Goal: Information Seeking & Learning: Learn about a topic

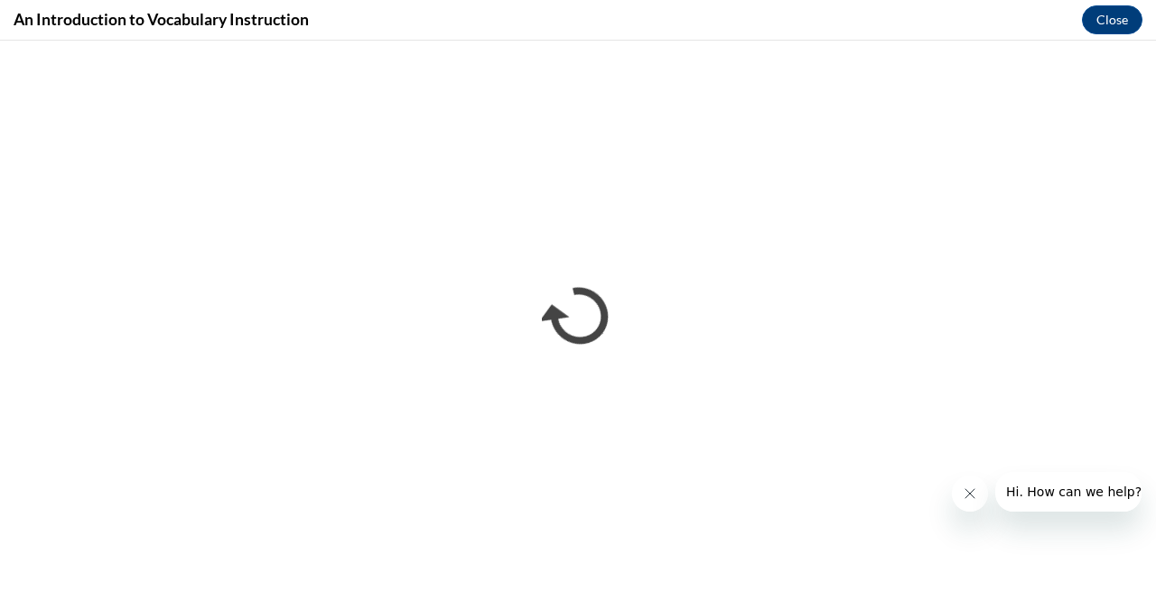
scroll to position [444, 0]
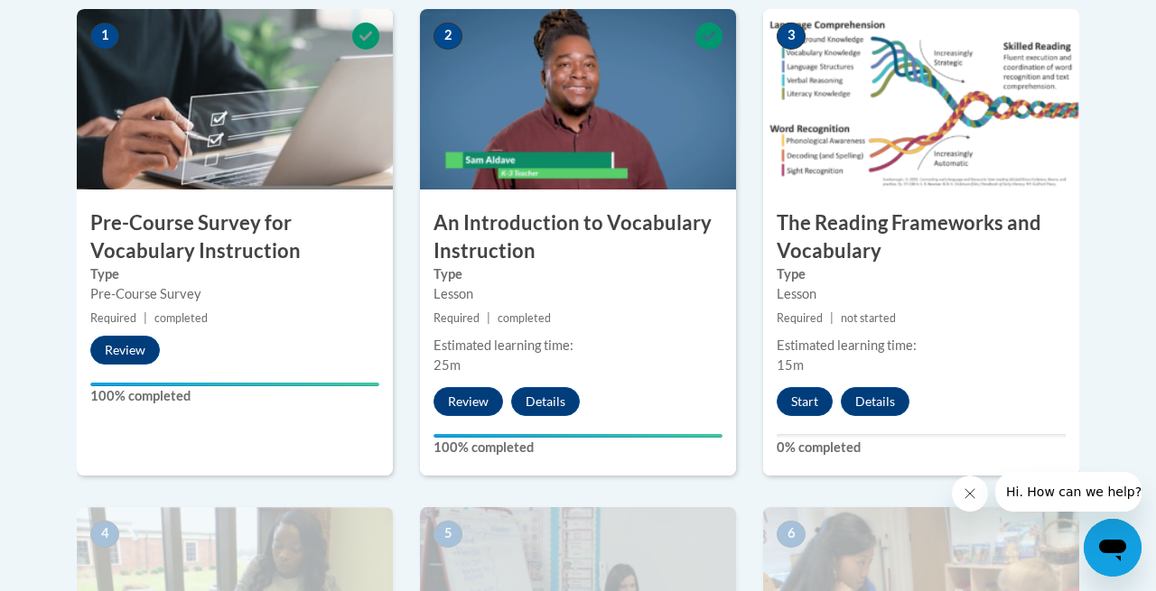
scroll to position [605, 0]
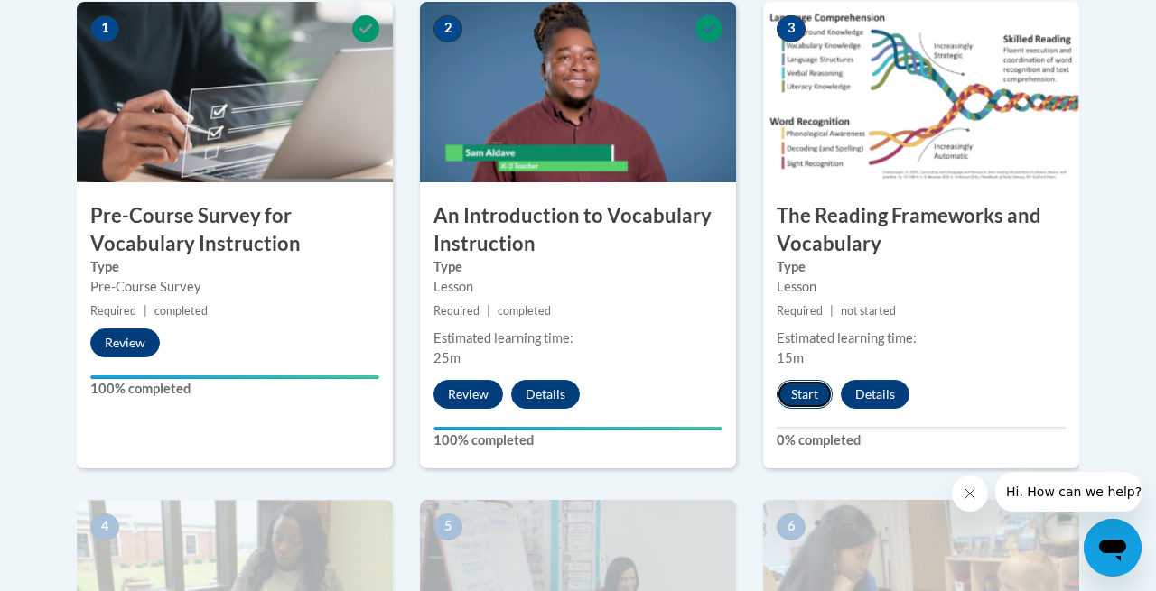
click at [800, 397] on button "Start" at bounding box center [805, 394] width 56 height 29
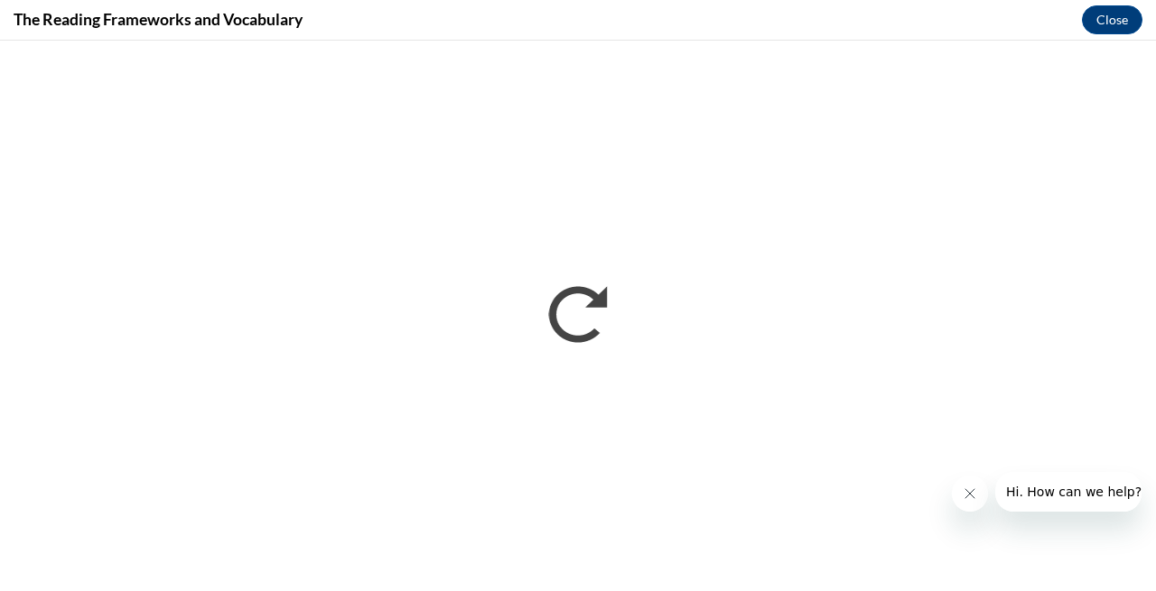
scroll to position [0, 0]
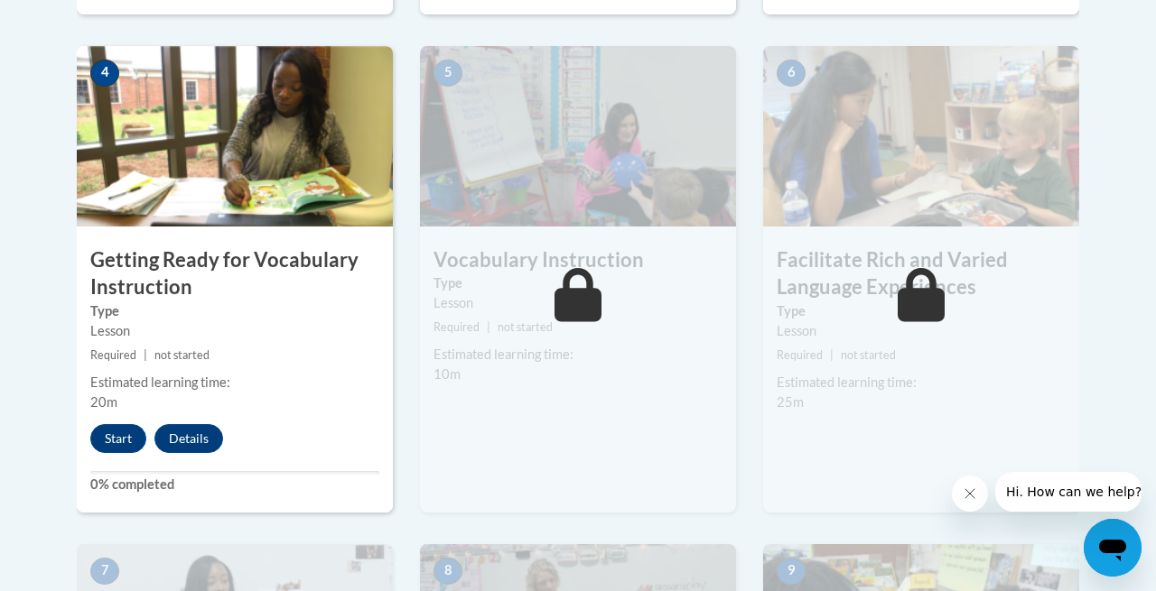
scroll to position [1058, 0]
click at [122, 436] on button "Start" at bounding box center [118, 439] width 56 height 29
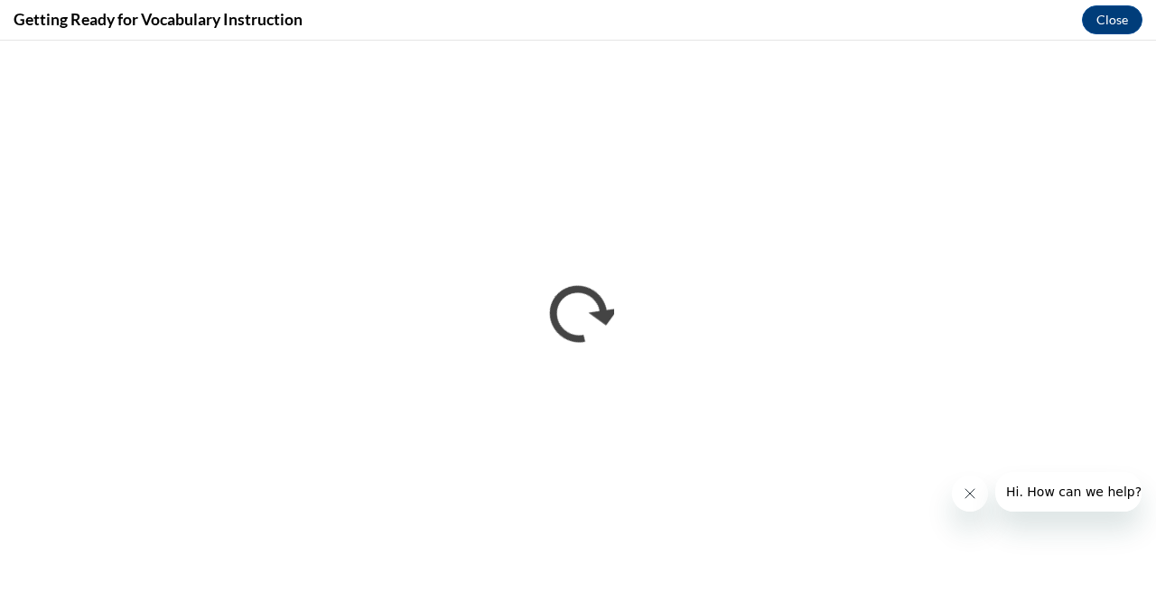
scroll to position [0, 0]
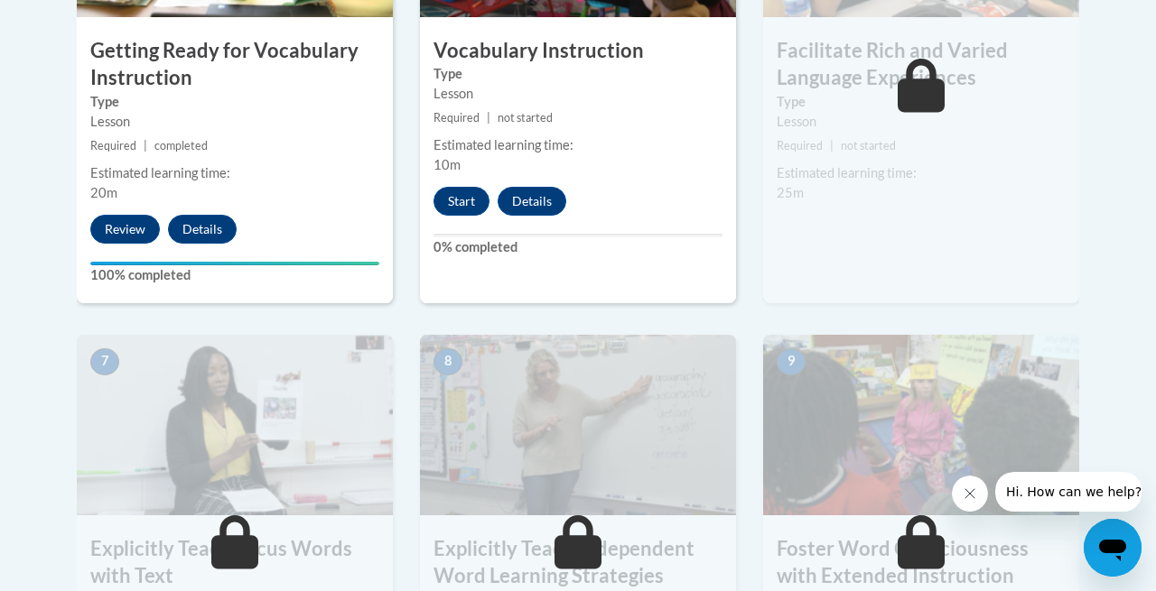
scroll to position [1227, 0]
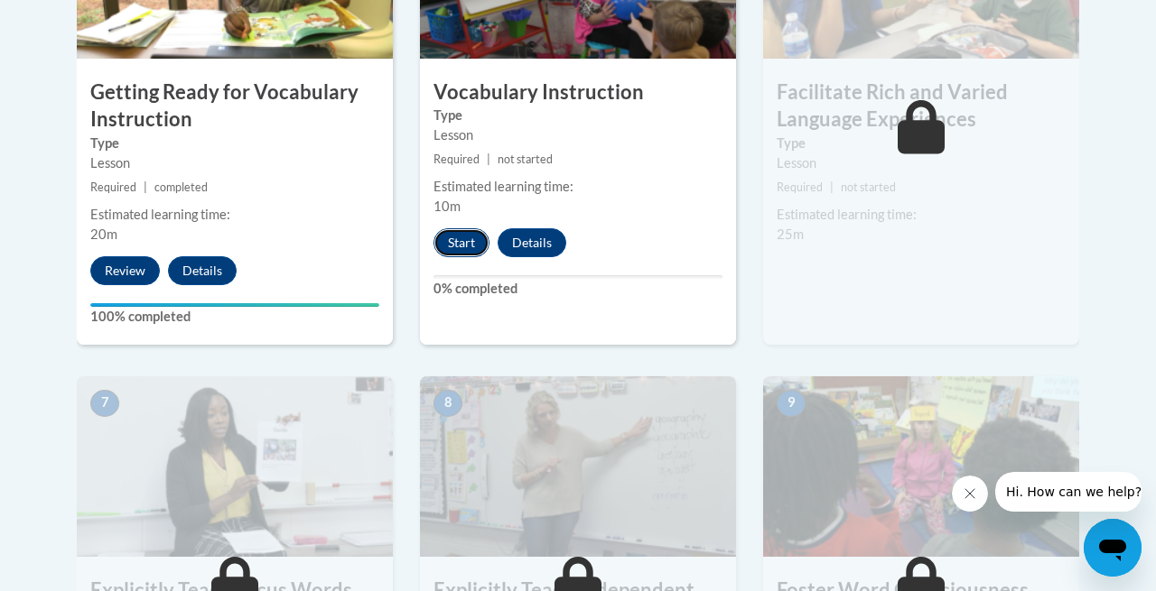
click at [449, 241] on button "Start" at bounding box center [461, 242] width 56 height 29
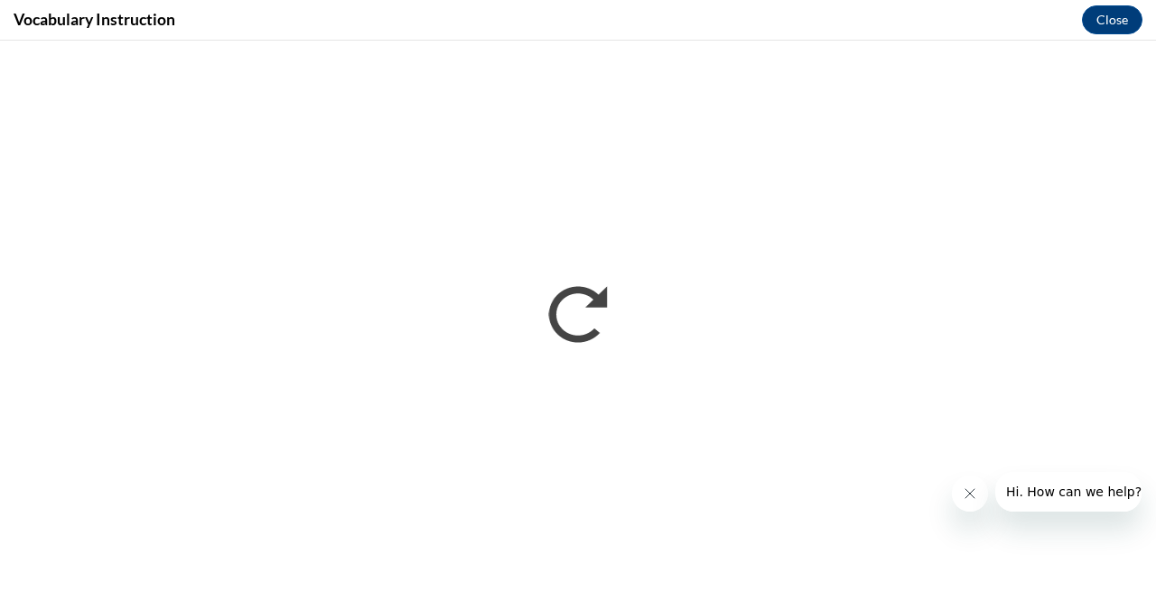
scroll to position [0, 0]
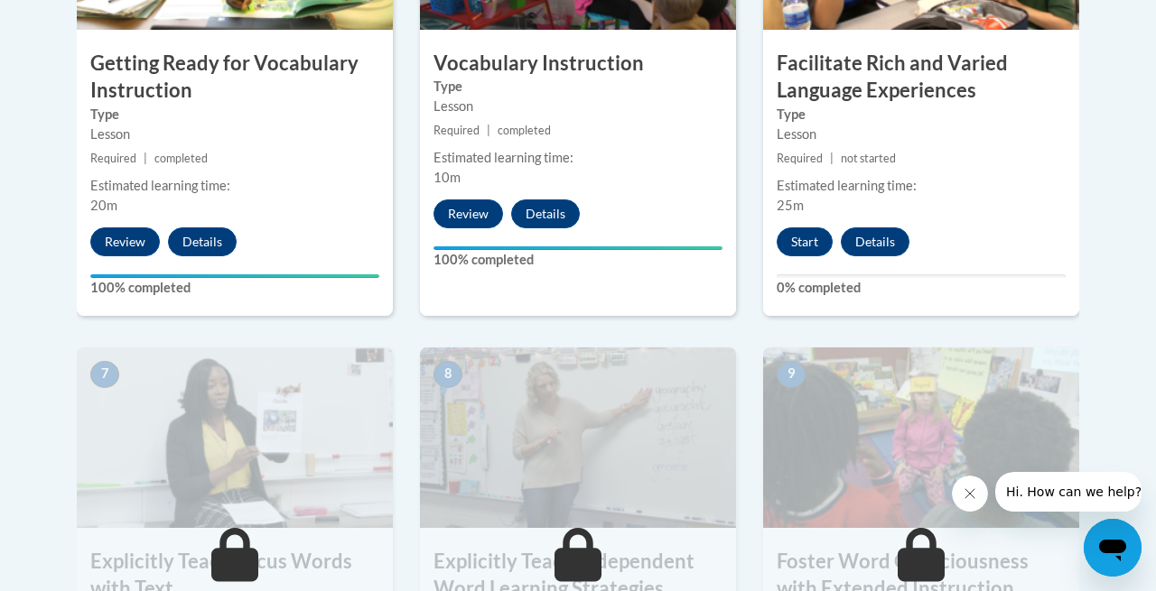
scroll to position [1207, 0]
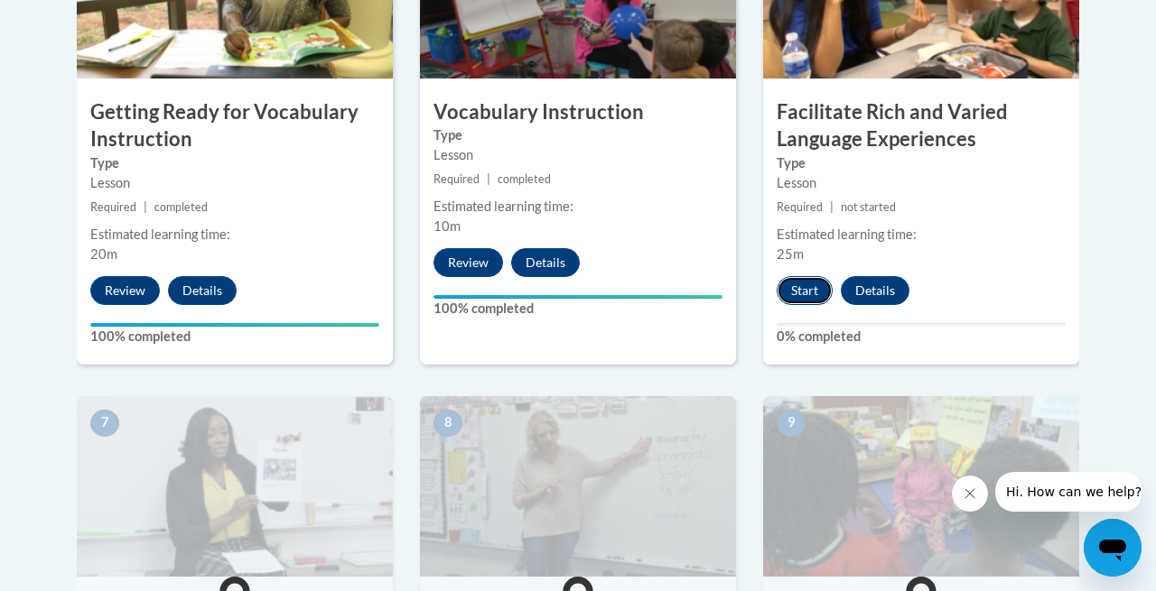
click at [802, 293] on button "Start" at bounding box center [805, 290] width 56 height 29
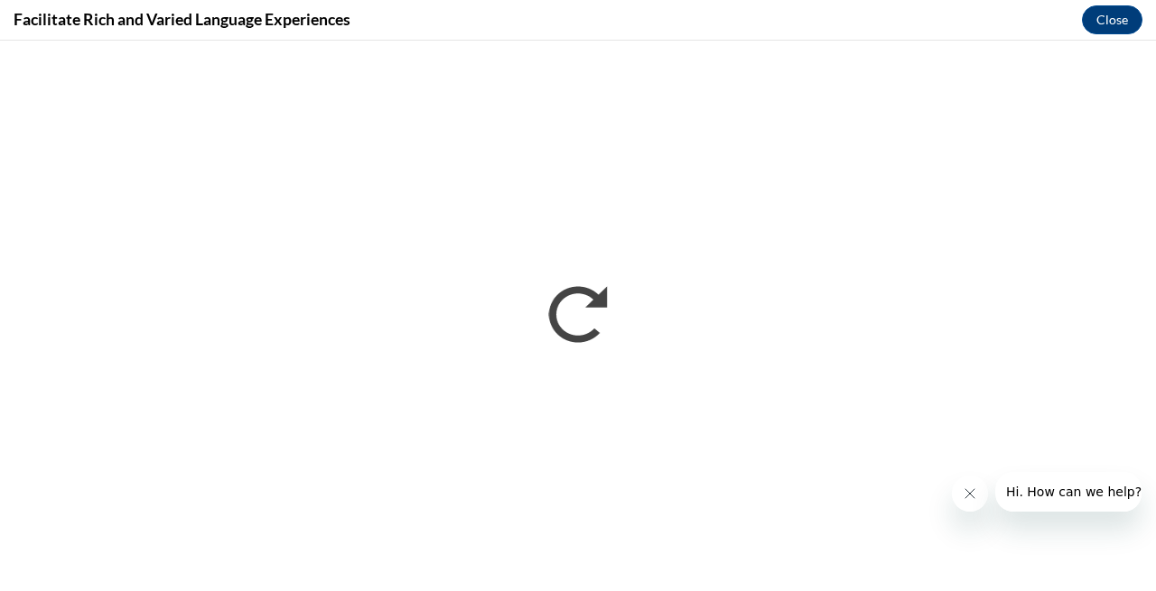
scroll to position [0, 0]
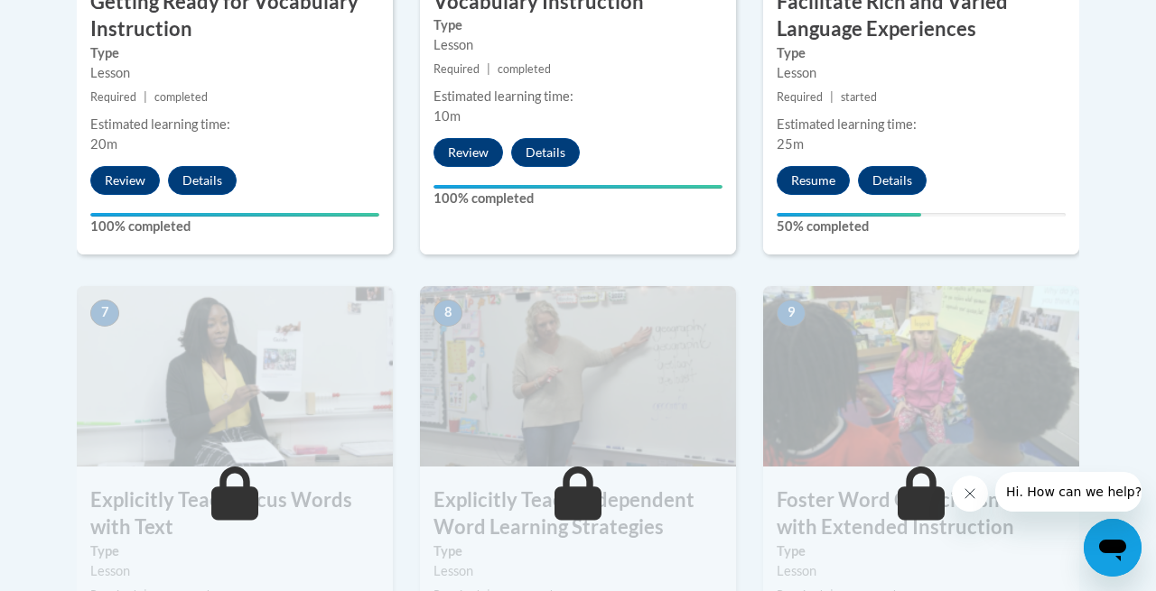
scroll to position [1328, 0]
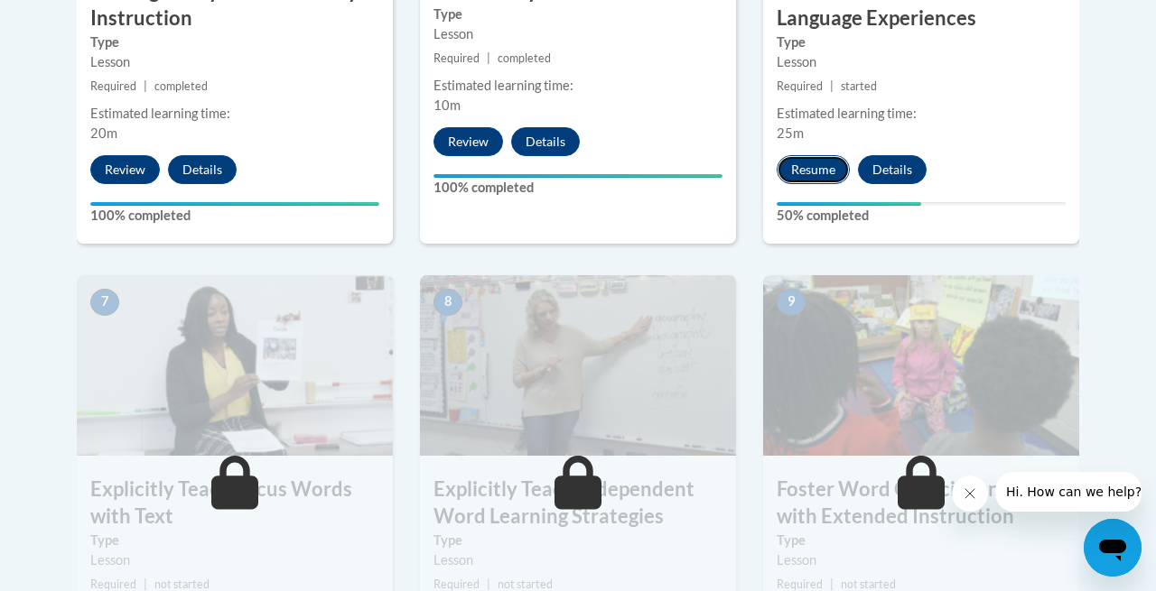
click at [822, 166] on button "Resume" at bounding box center [813, 169] width 73 height 29
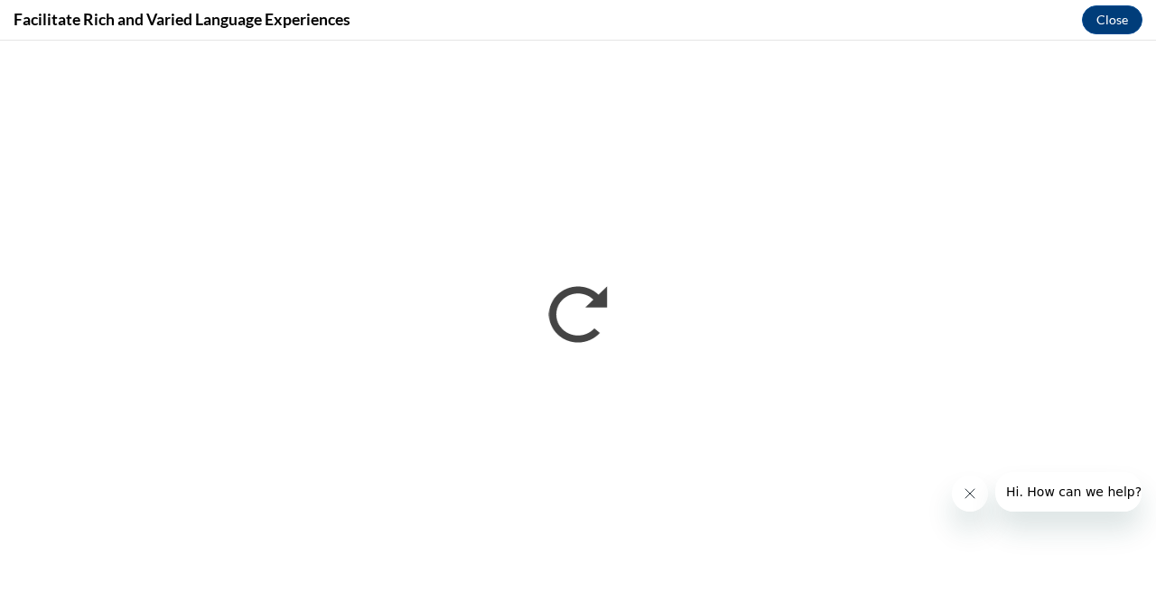
scroll to position [0, 0]
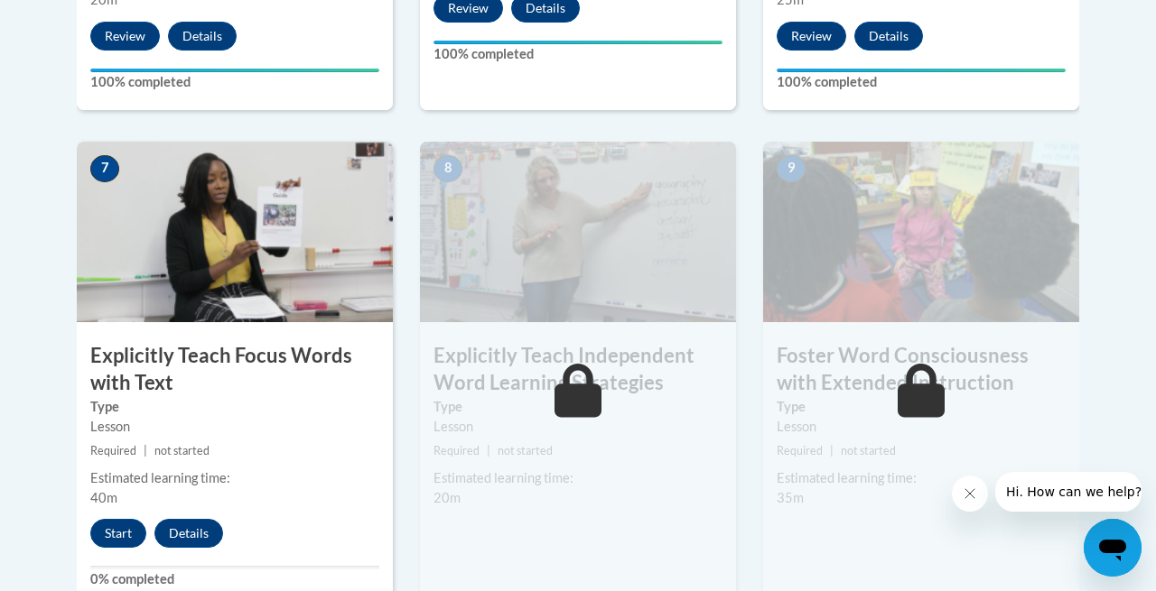
scroll to position [1468, 0]
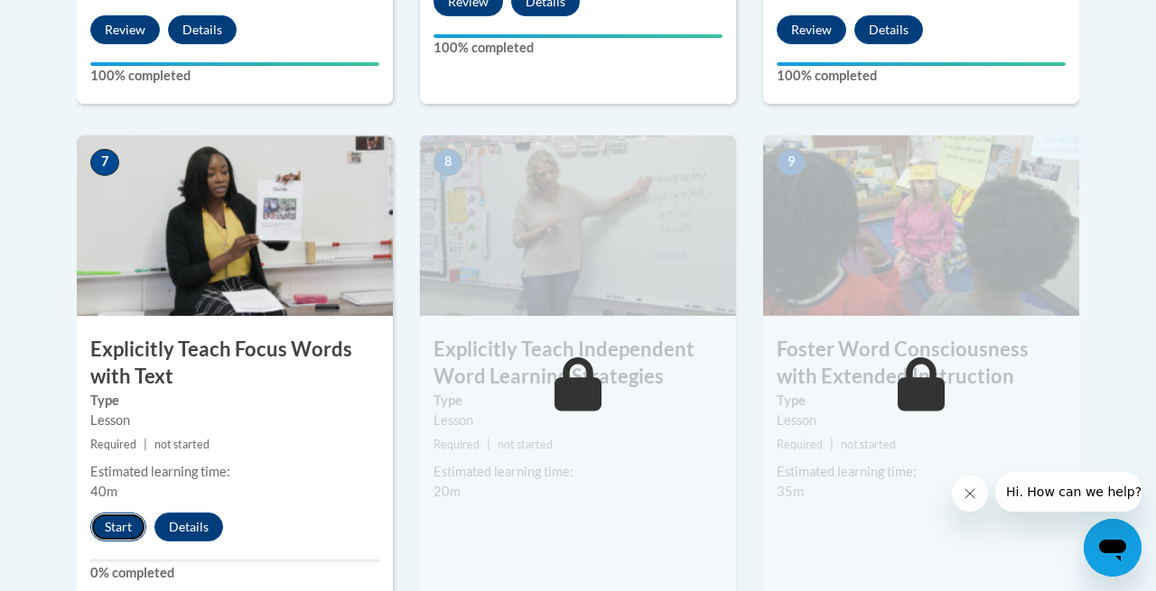
click at [109, 525] on button "Start" at bounding box center [118, 527] width 56 height 29
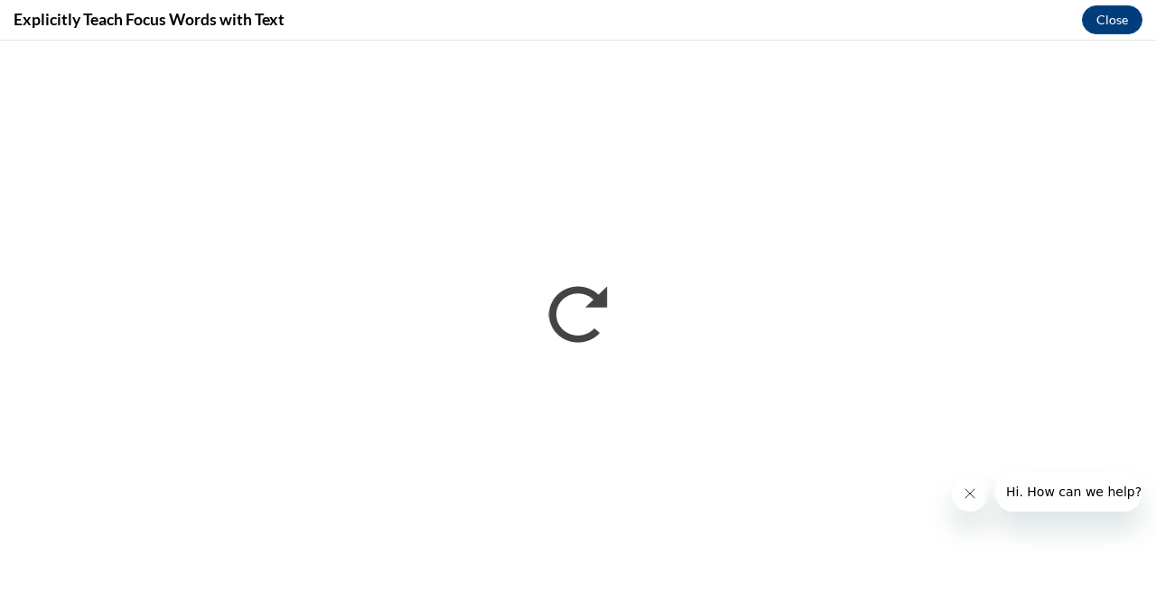
scroll to position [0, 0]
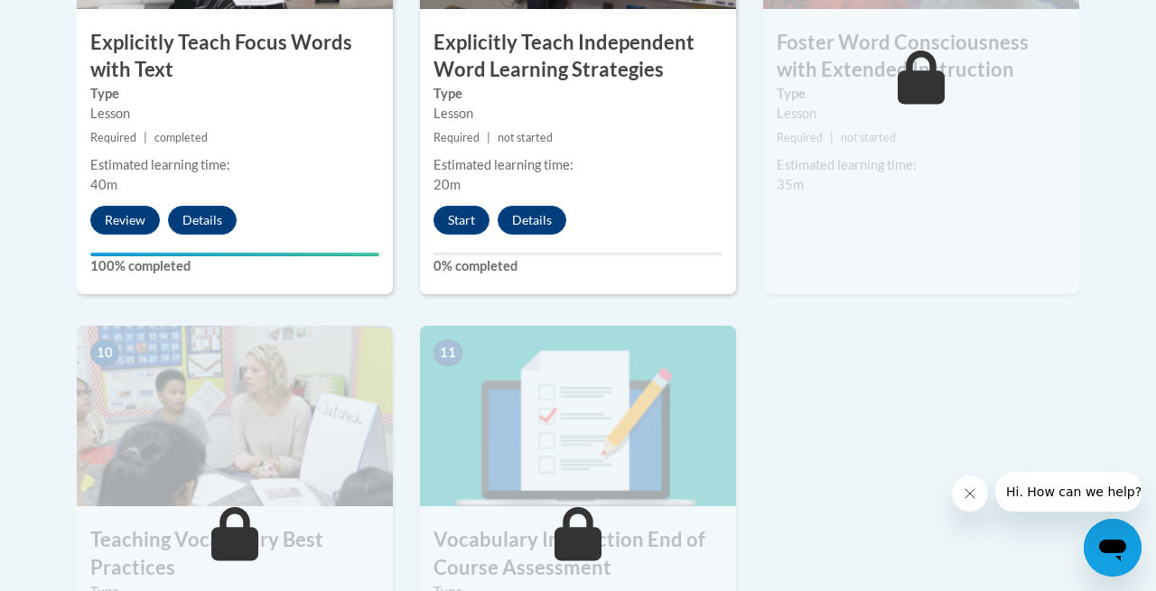
scroll to position [1769, 0]
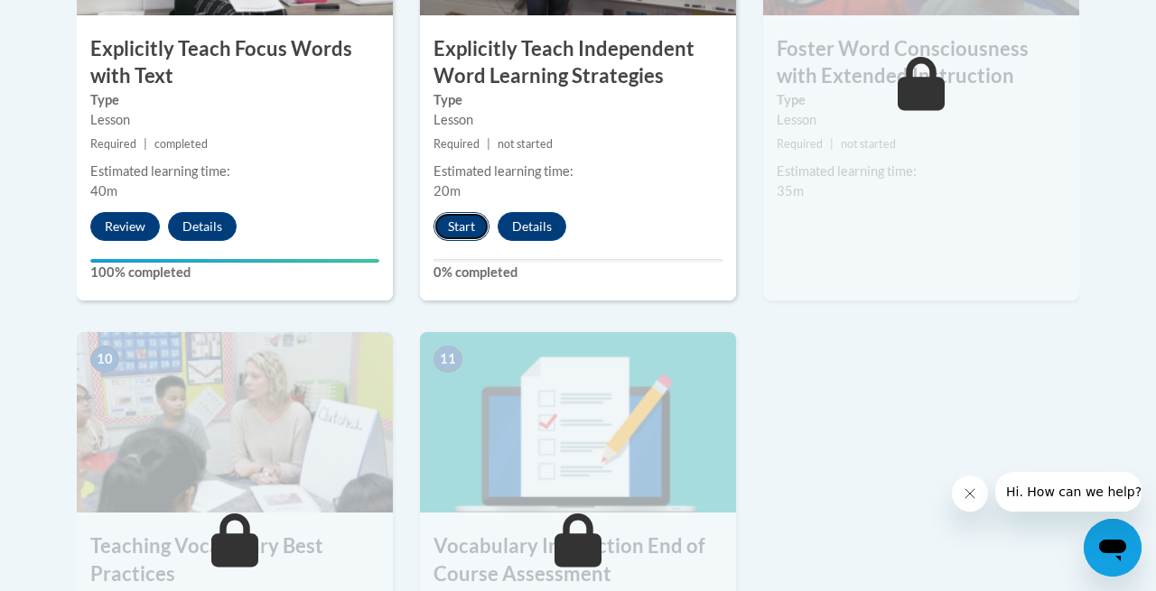
click at [471, 222] on button "Start" at bounding box center [461, 226] width 56 height 29
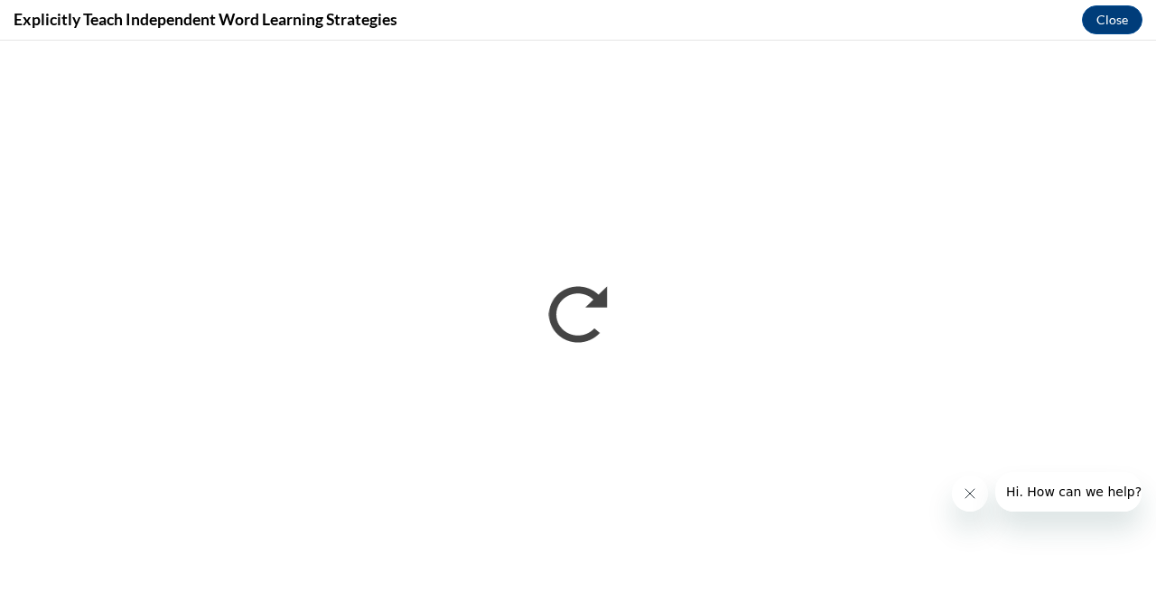
scroll to position [0, 0]
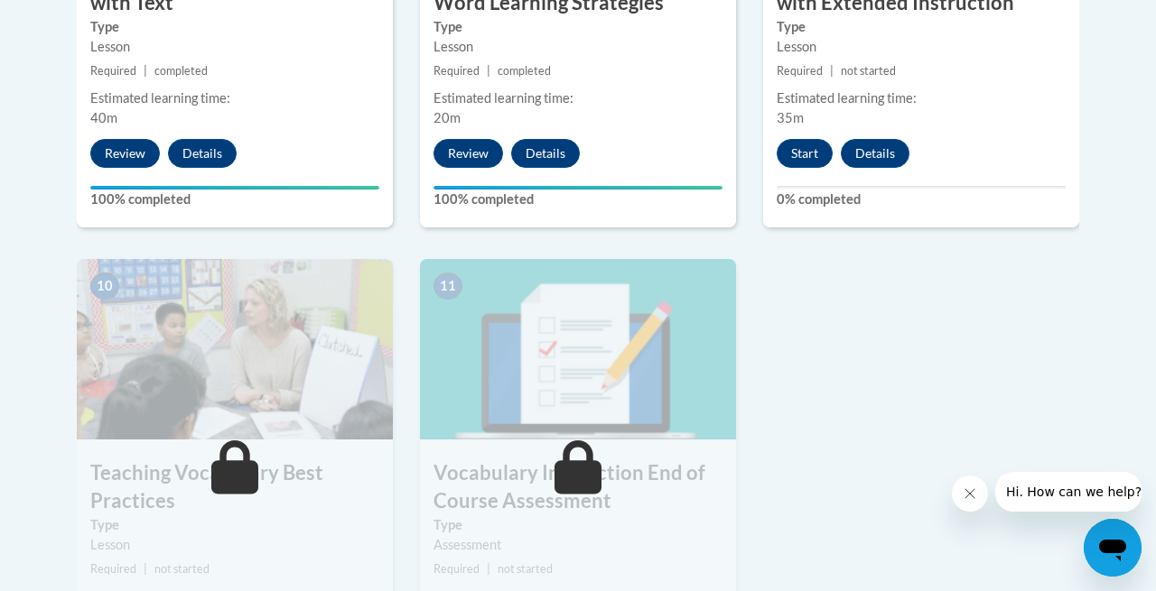
scroll to position [1860, 0]
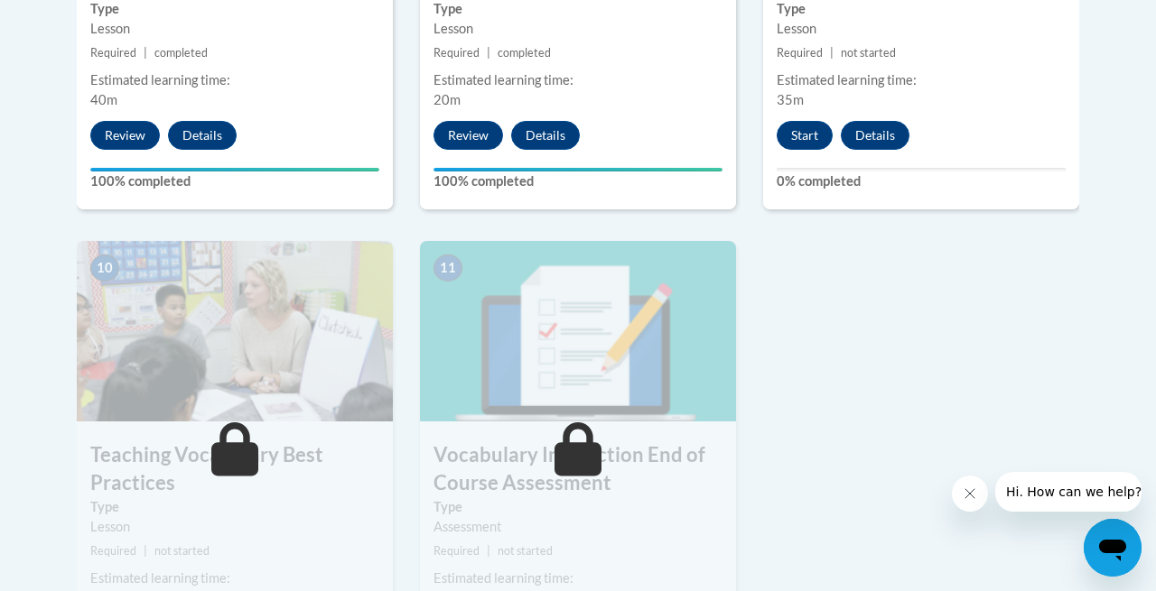
click at [275, 378] on img at bounding box center [235, 331] width 316 height 181
click at [789, 137] on button "Start" at bounding box center [805, 135] width 56 height 29
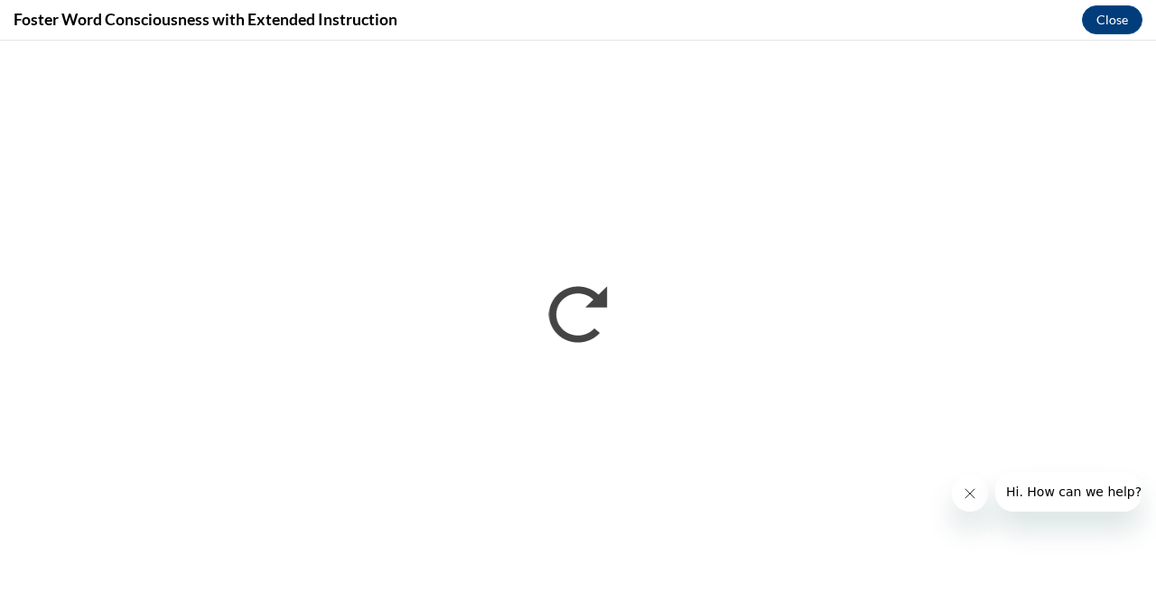
scroll to position [0, 0]
